Goal: Use online tool/utility: Utilize a website feature to perform a specific function

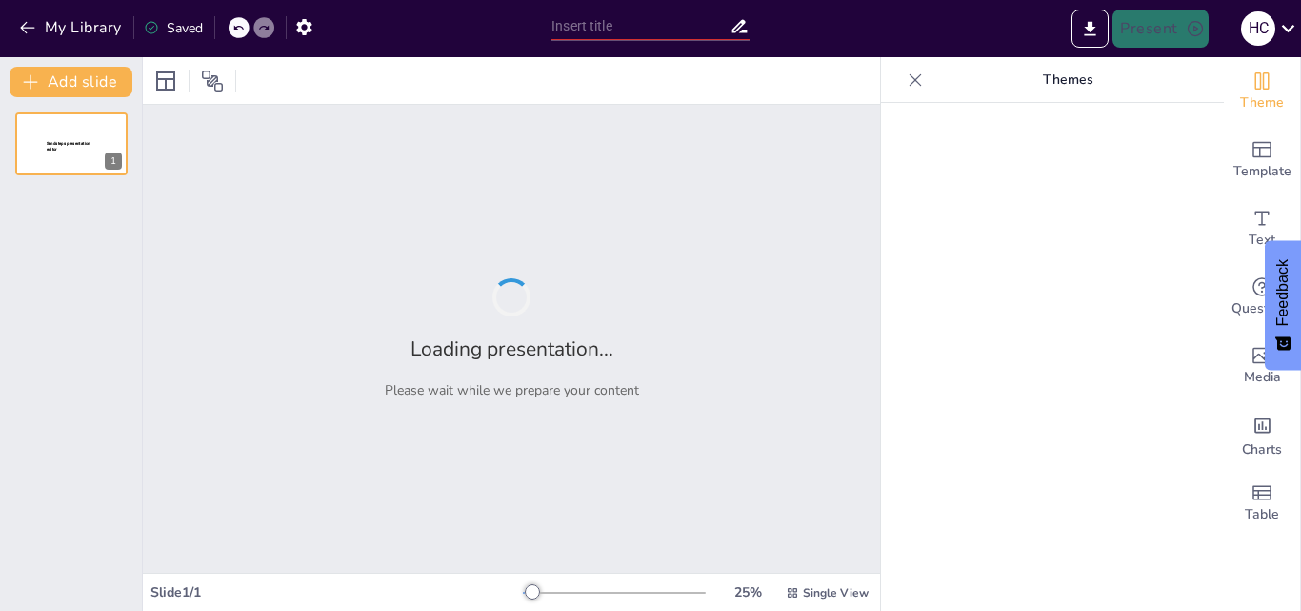
type input "Intangible Assets Unplugged: A Casual Dive into IAS 38"
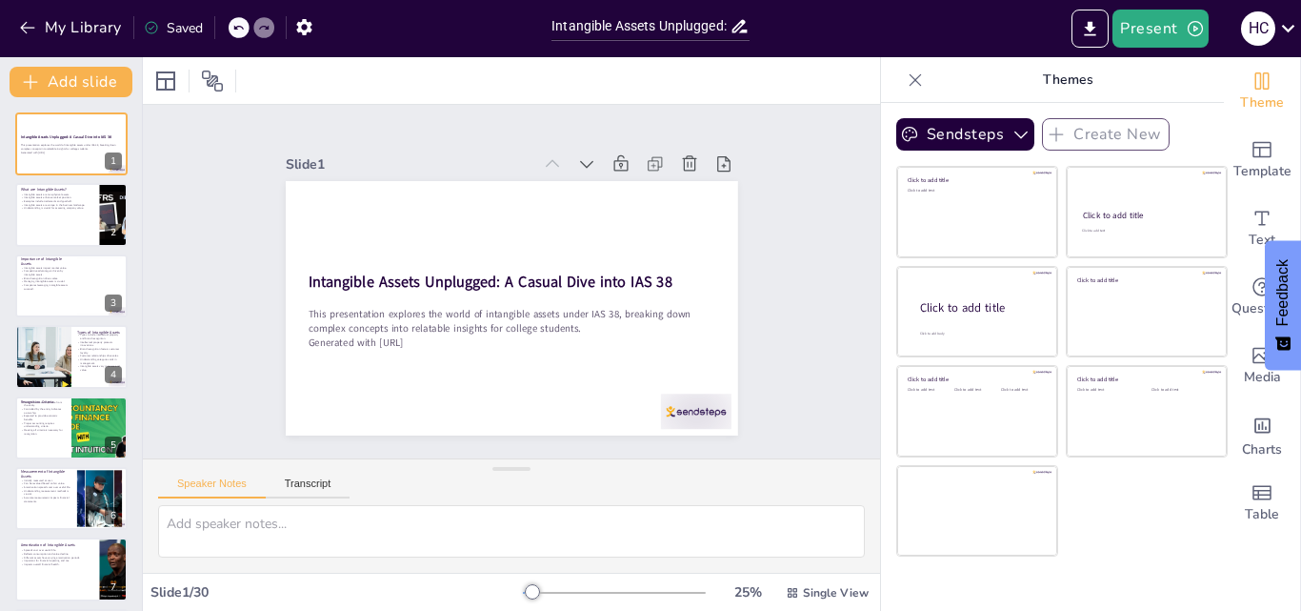
checkbox input "true"
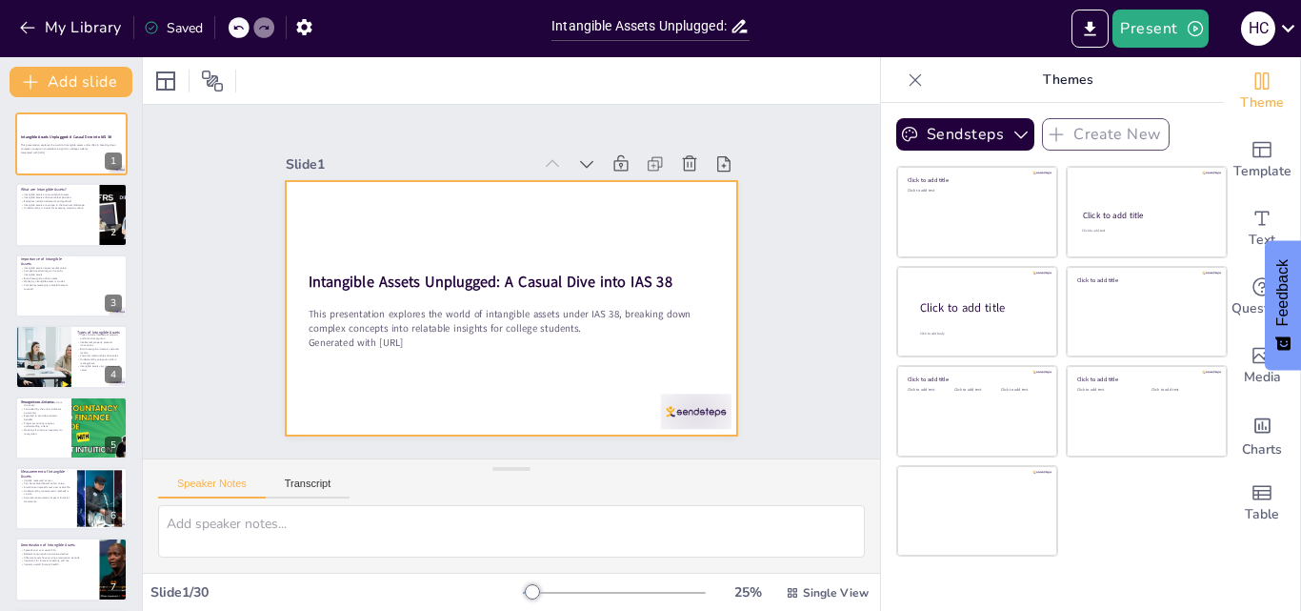
checkbox input "true"
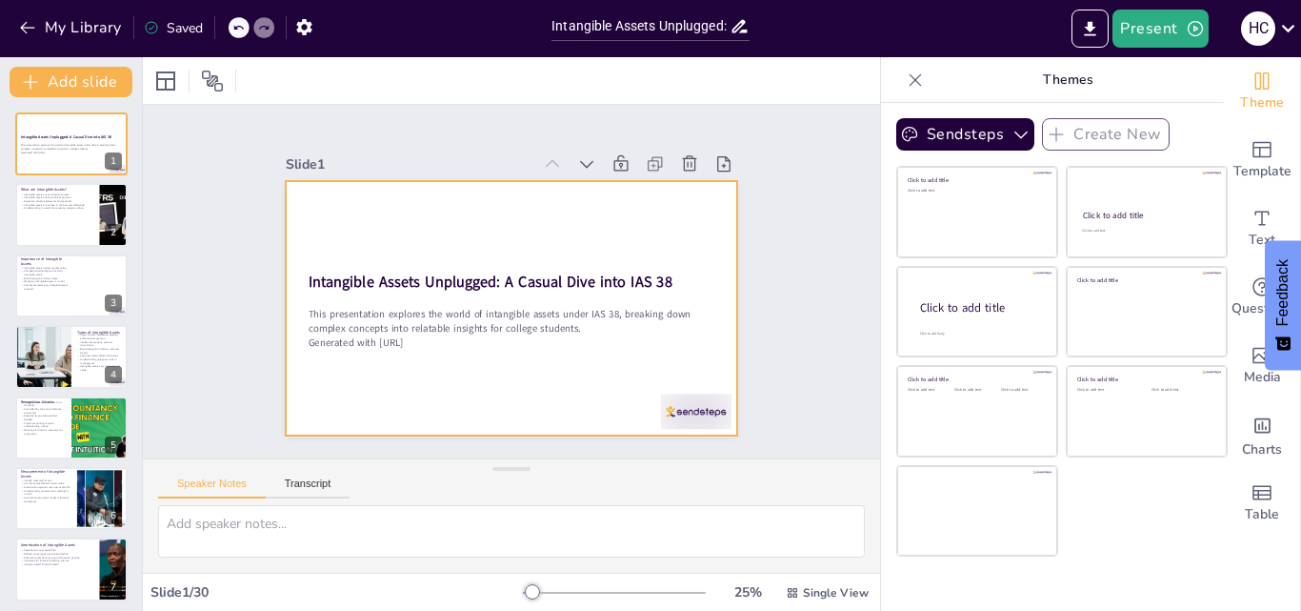
checkbox input "true"
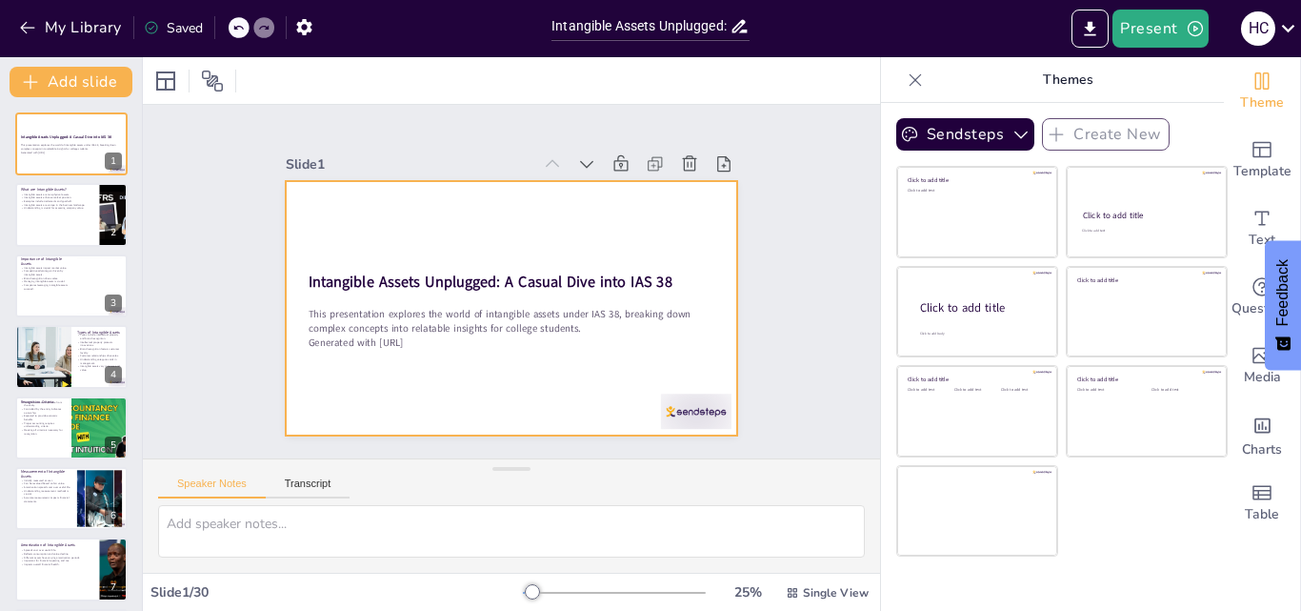
checkbox input "true"
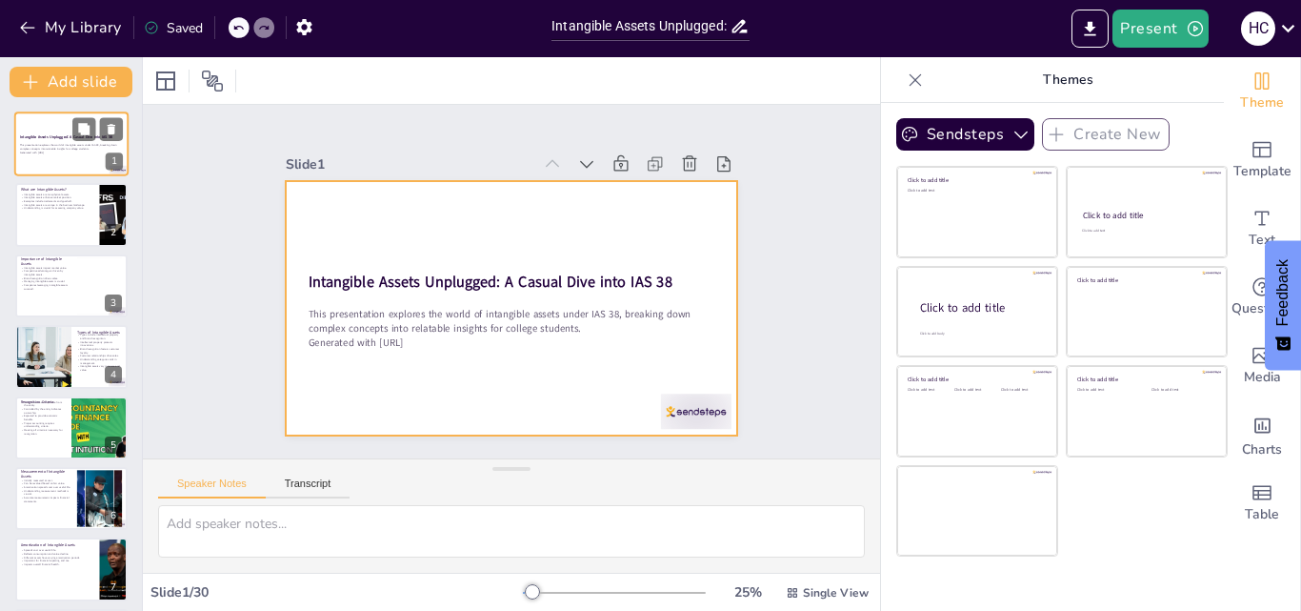
checkbox input "true"
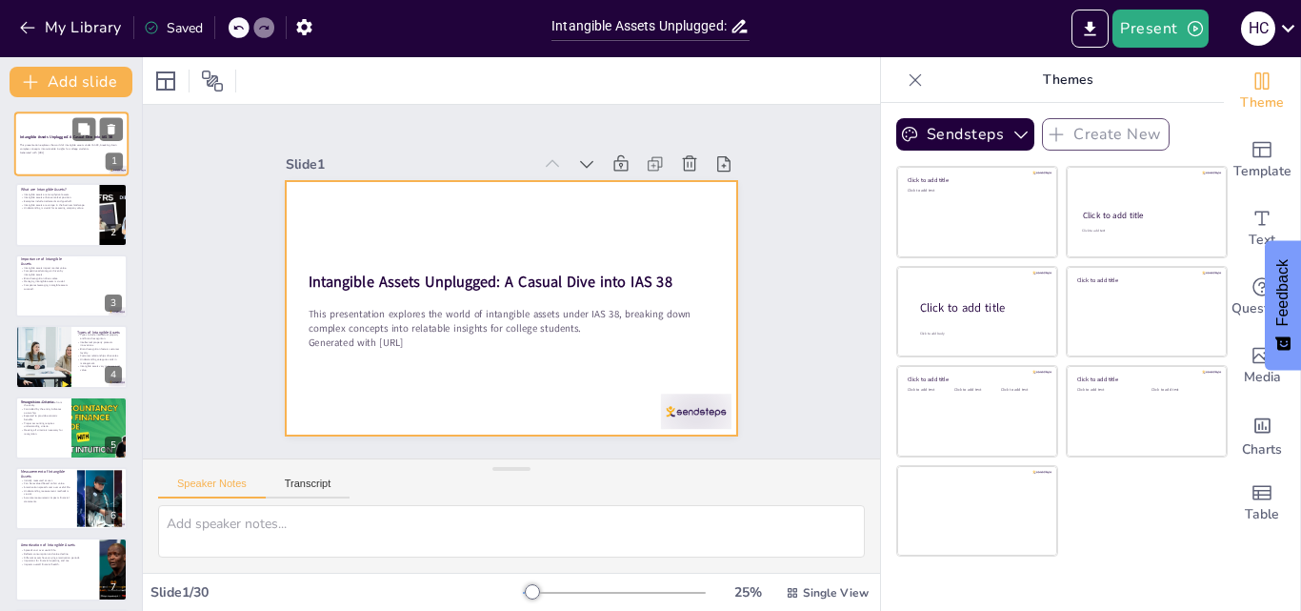
checkbox input "true"
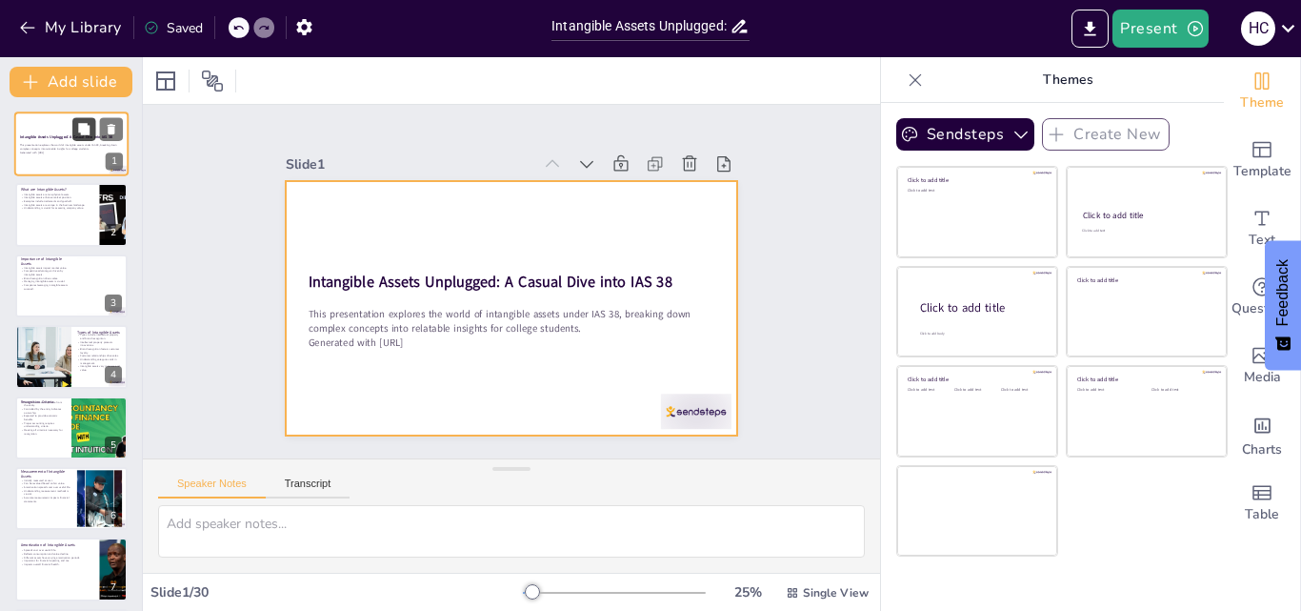
checkbox input "true"
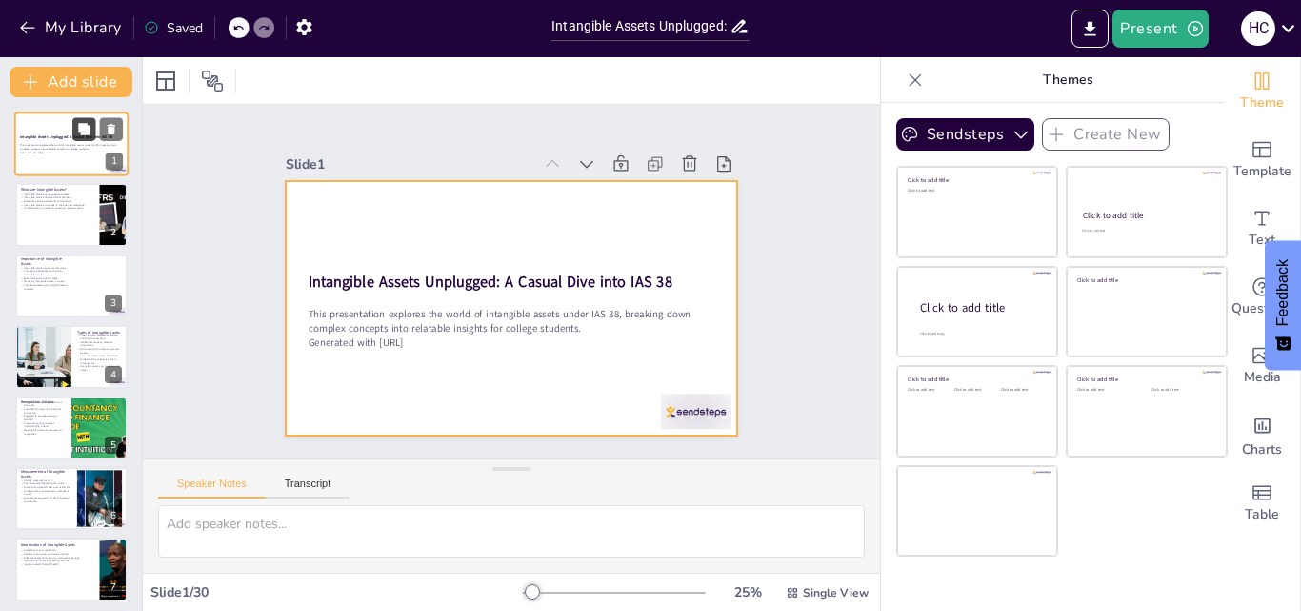
checkbox input "true"
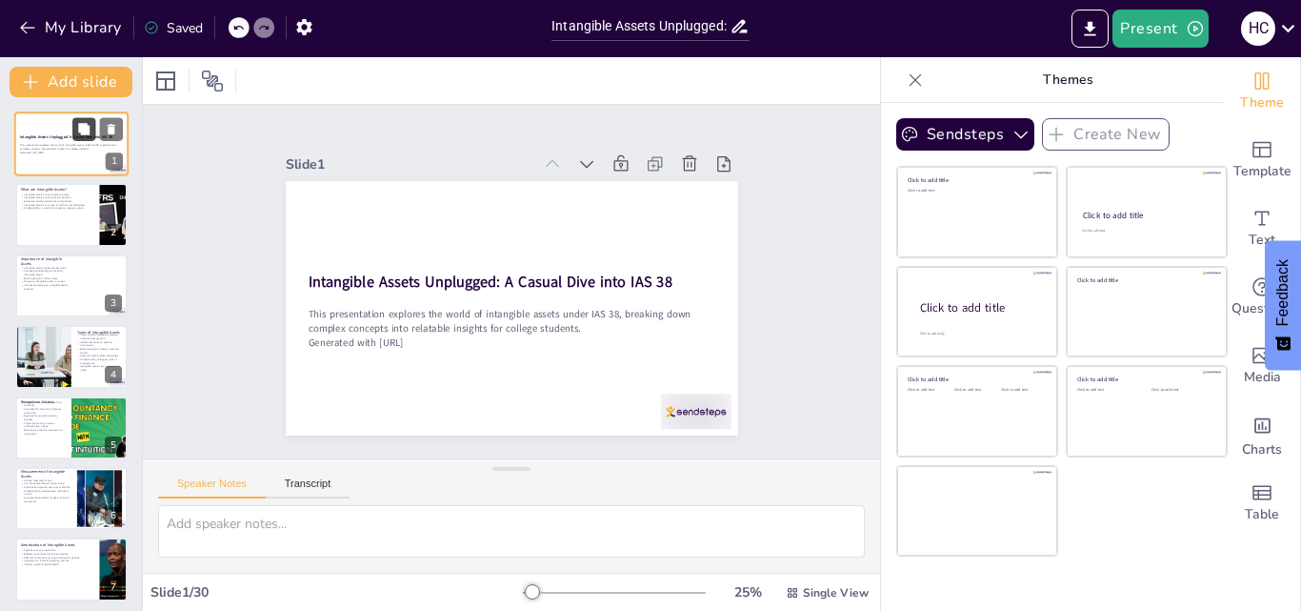
checkbox input "true"
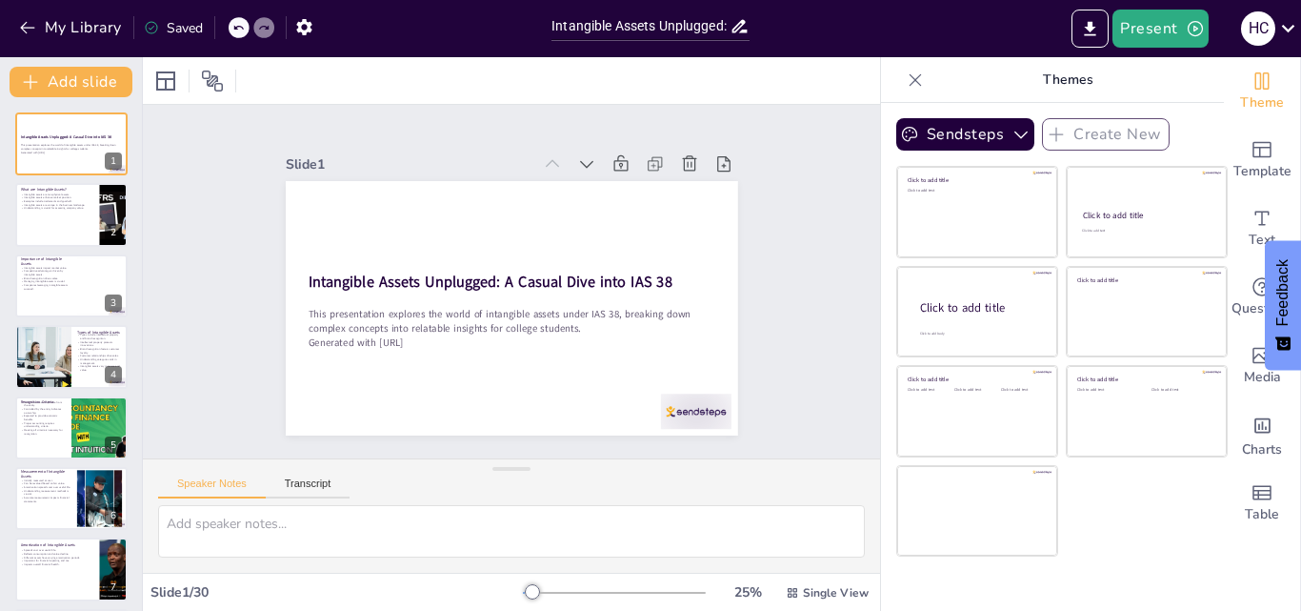
checkbox input "true"
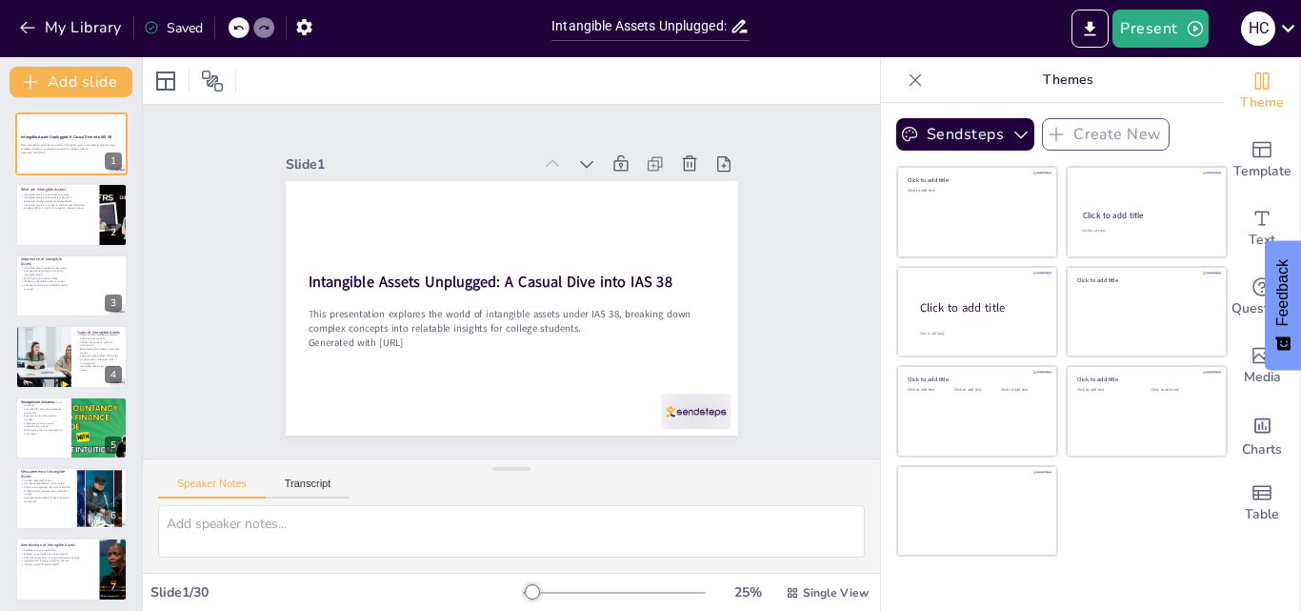
checkbox input "true"
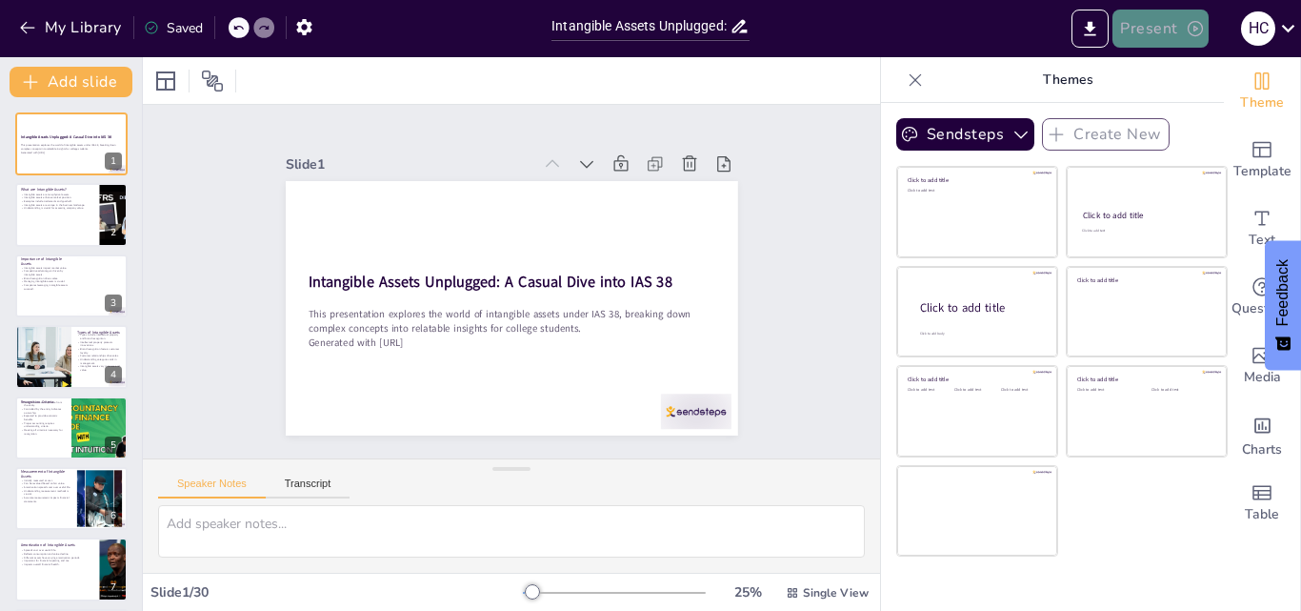
click at [1125, 37] on button "Present" at bounding box center [1160, 29] width 95 height 38
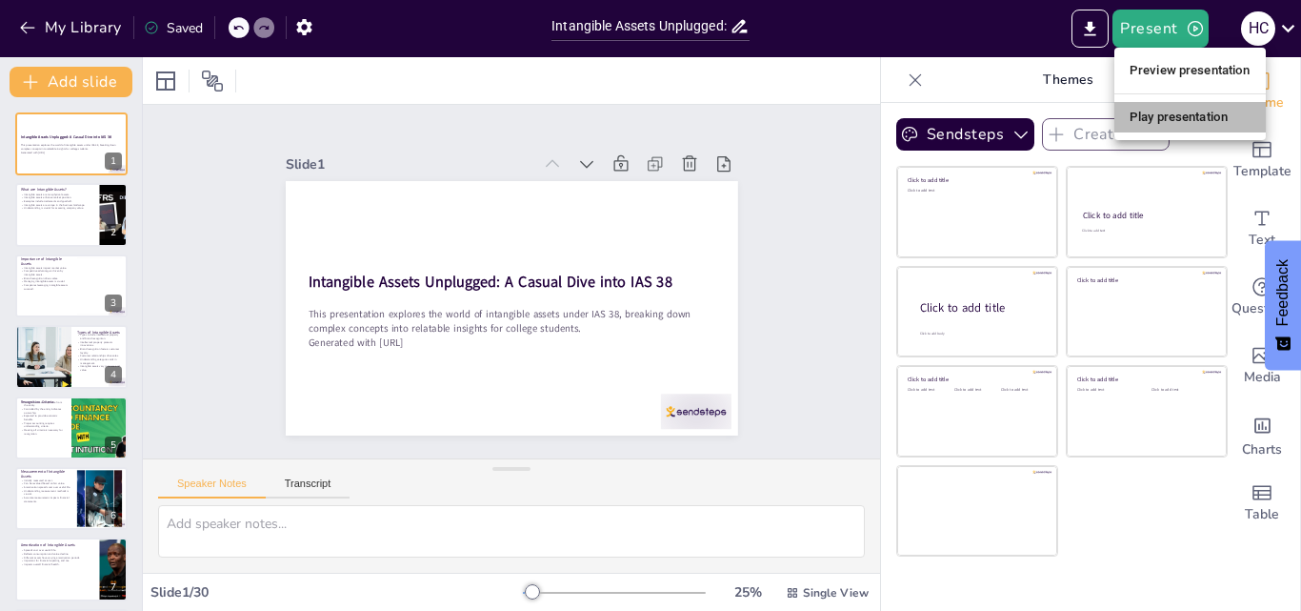
click at [1157, 105] on li "Play presentation" at bounding box center [1189, 117] width 151 height 30
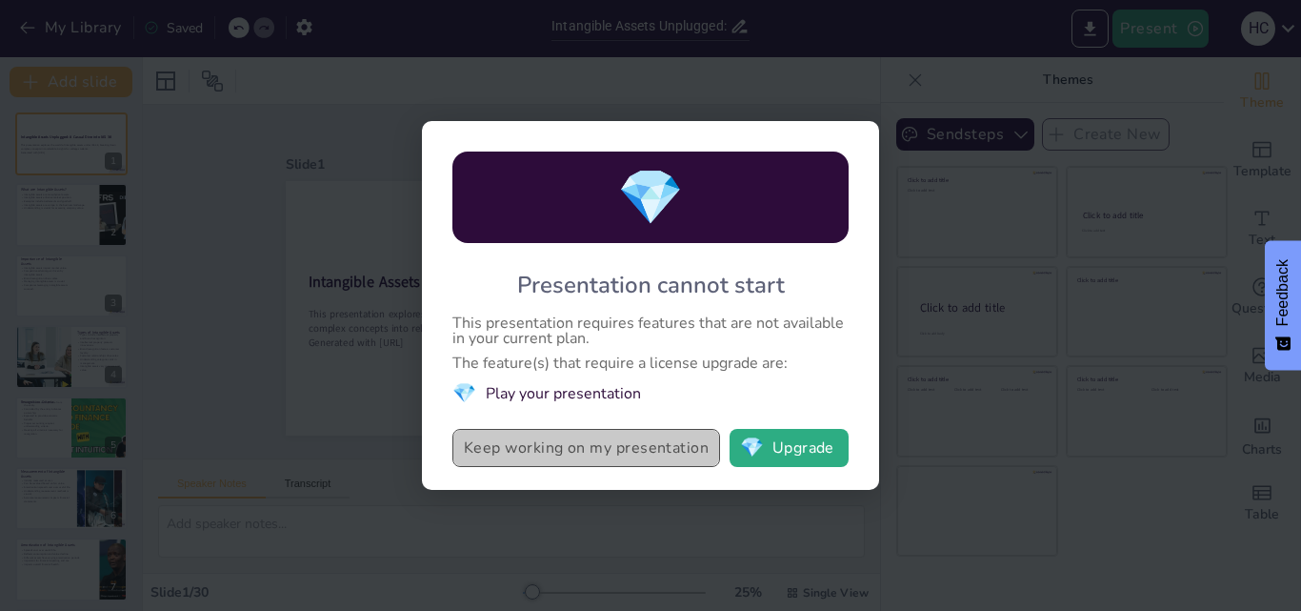
click at [497, 458] on button "Keep working on my presentation" at bounding box center [586, 448] width 268 height 38
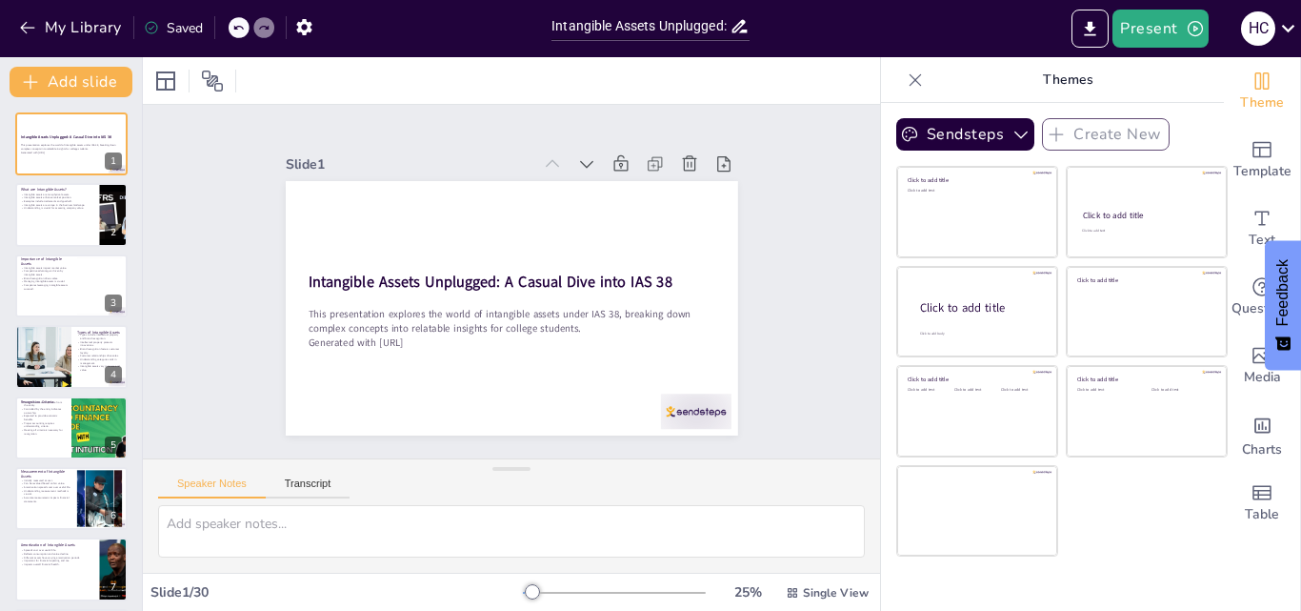
checkbox input "true"
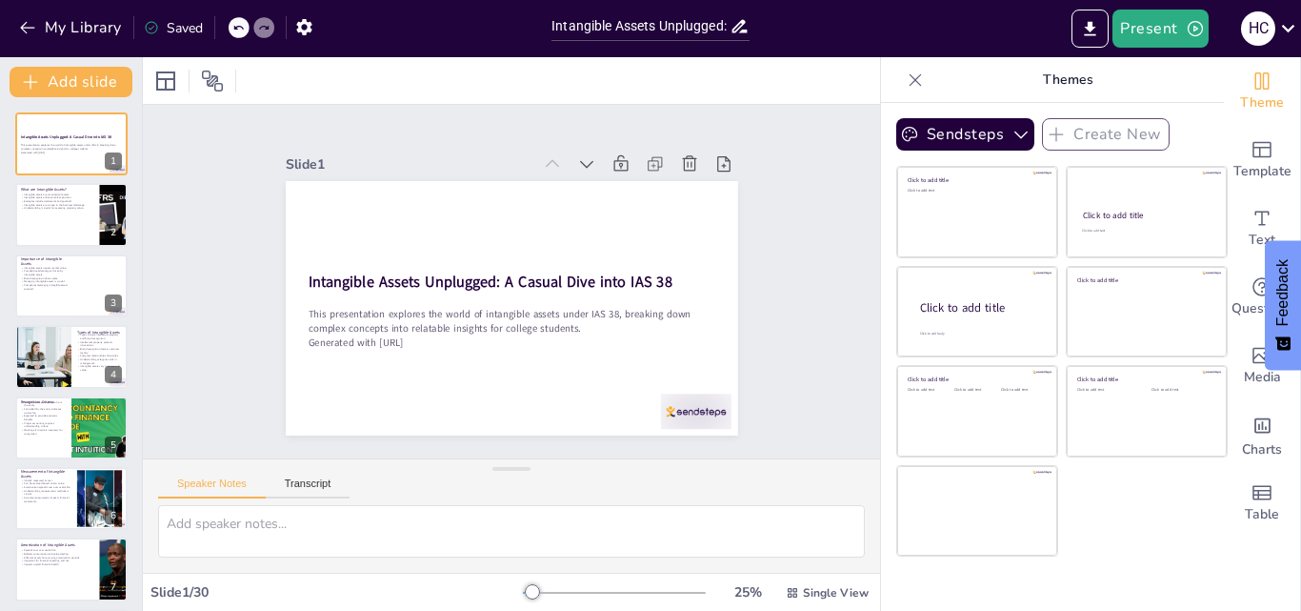
checkbox input "true"
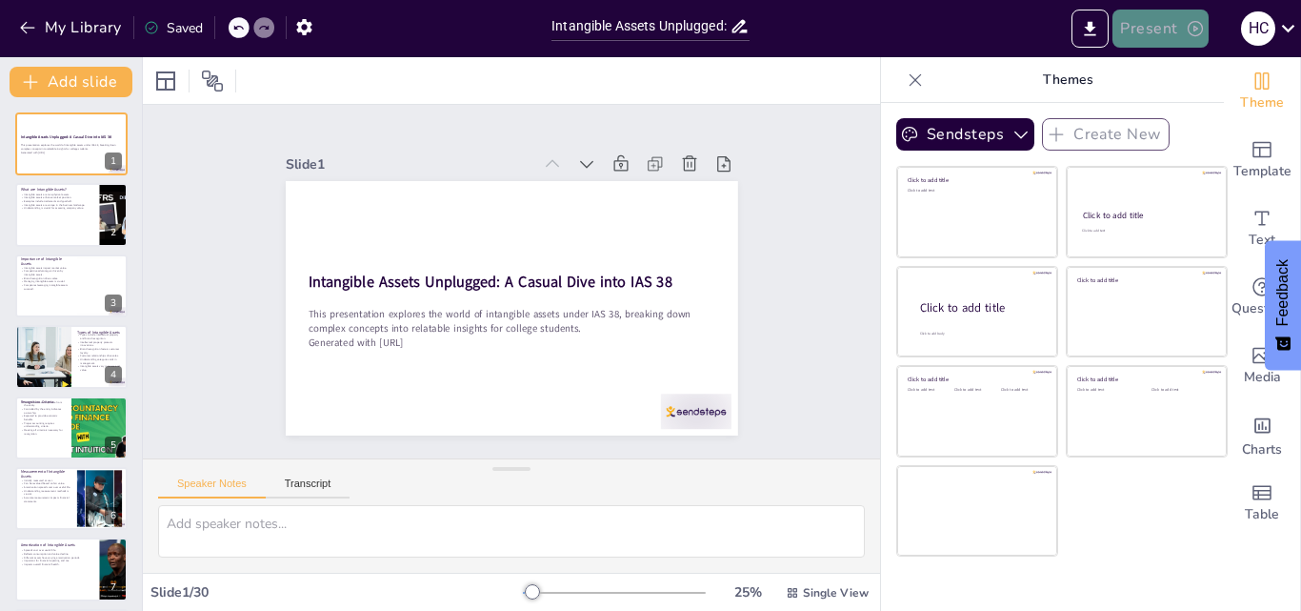
click at [1159, 24] on button "Present" at bounding box center [1160, 29] width 95 height 38
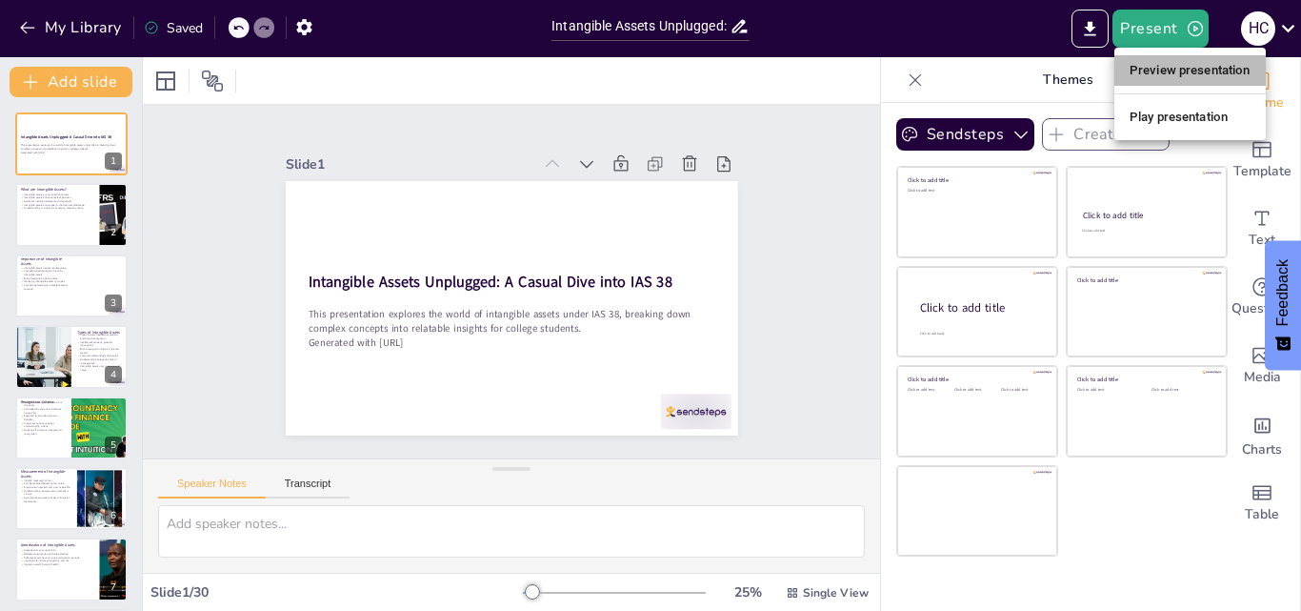
click at [1182, 85] on li "Preview presentation" at bounding box center [1189, 70] width 151 height 30
